Goal: Task Accomplishment & Management: Complete application form

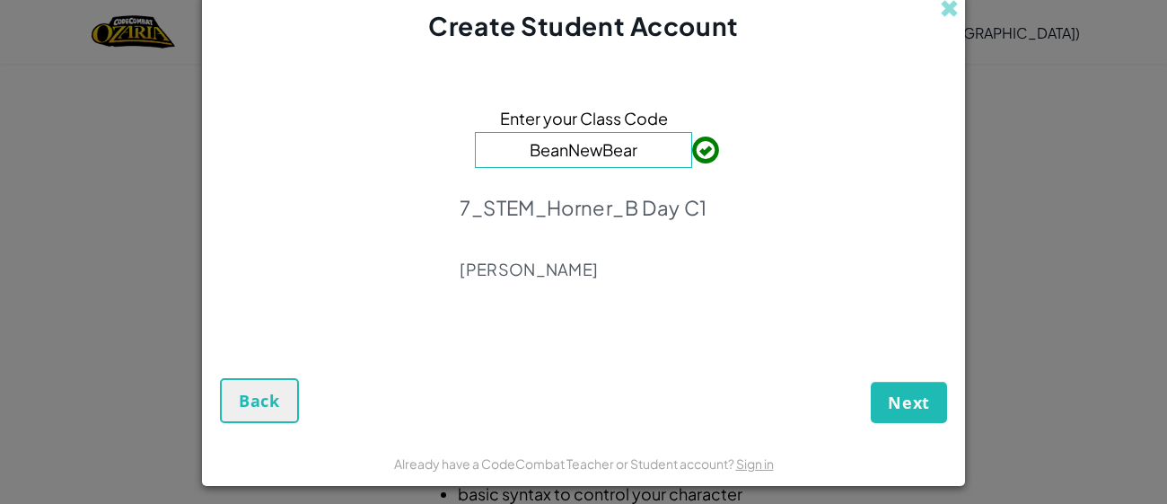
click at [902, 444] on div "Already have a CodeCombat Teacher or Student account? Sign in" at bounding box center [583, 463] width 763 height 45
click at [901, 429] on form "Enter your Class Code BeanNewBear 7_STEM_Horner_B Day C1 [PERSON_NAME] Next Back" at bounding box center [583, 242] width 763 height 396
click at [896, 406] on span "Next" at bounding box center [909, 402] width 42 height 22
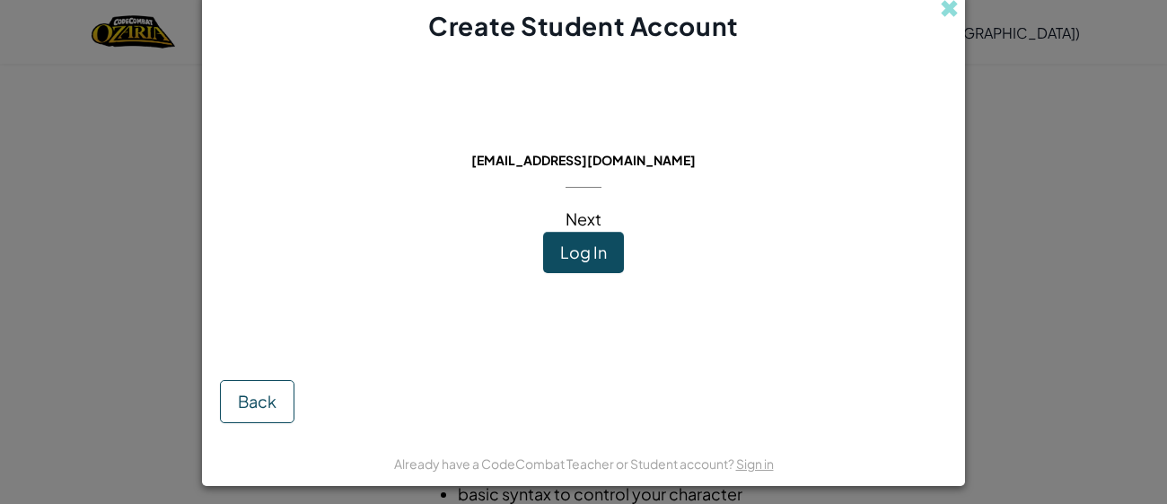
click at [589, 259] on span "Log In" at bounding box center [583, 252] width 47 height 21
